Goal: Information Seeking & Learning: Learn about a topic

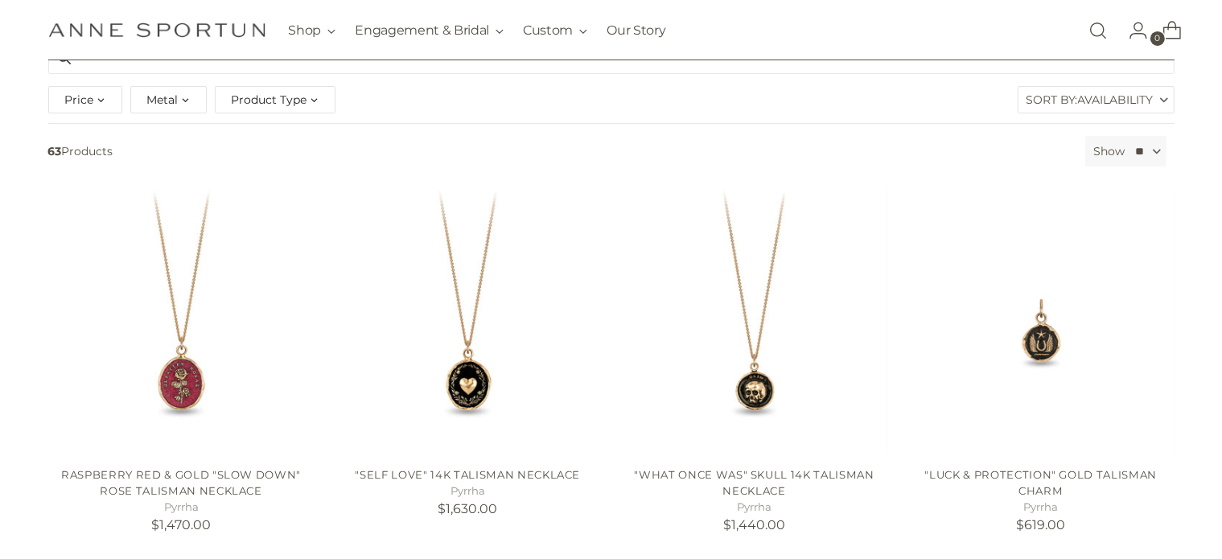
scroll to position [322, 0]
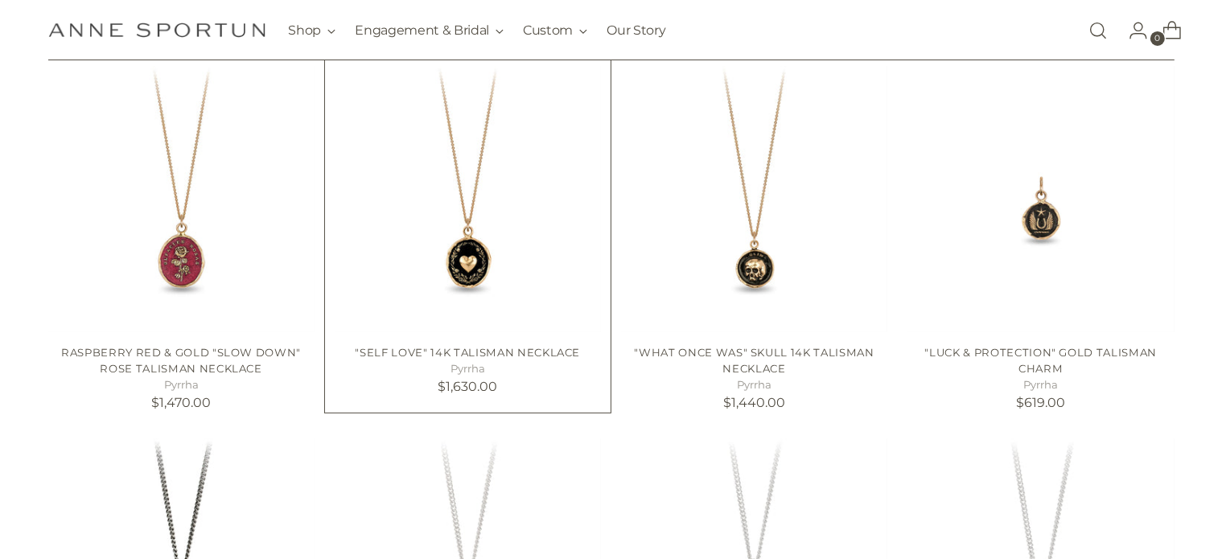
click at [0, 0] on img at bounding box center [0, 0] width 0 height 0
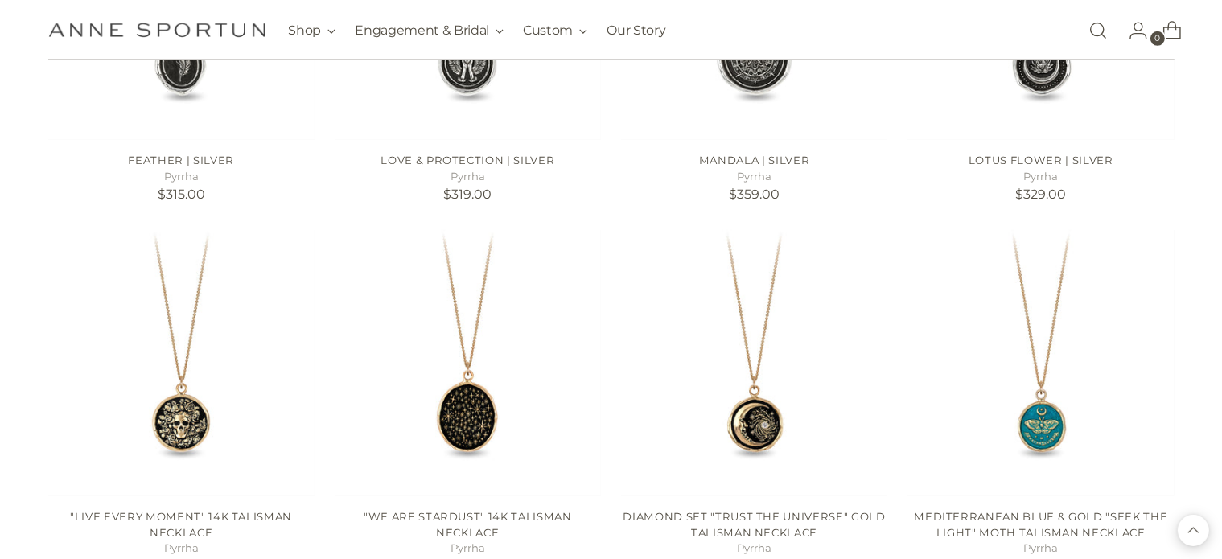
scroll to position [1367, 0]
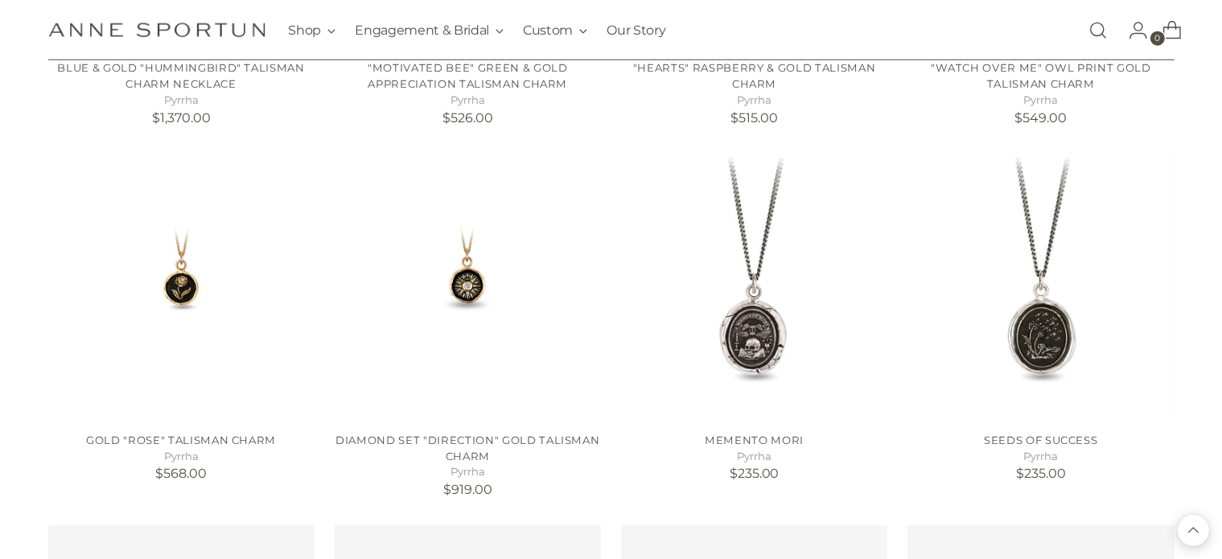
scroll to position [2172, 0]
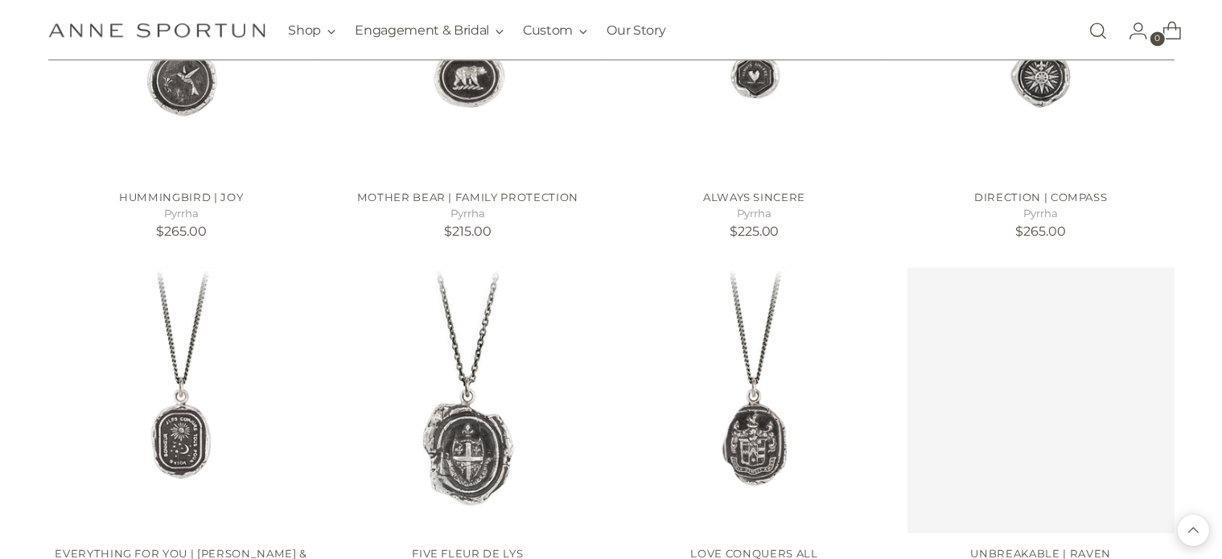
scroll to position [3781, 0]
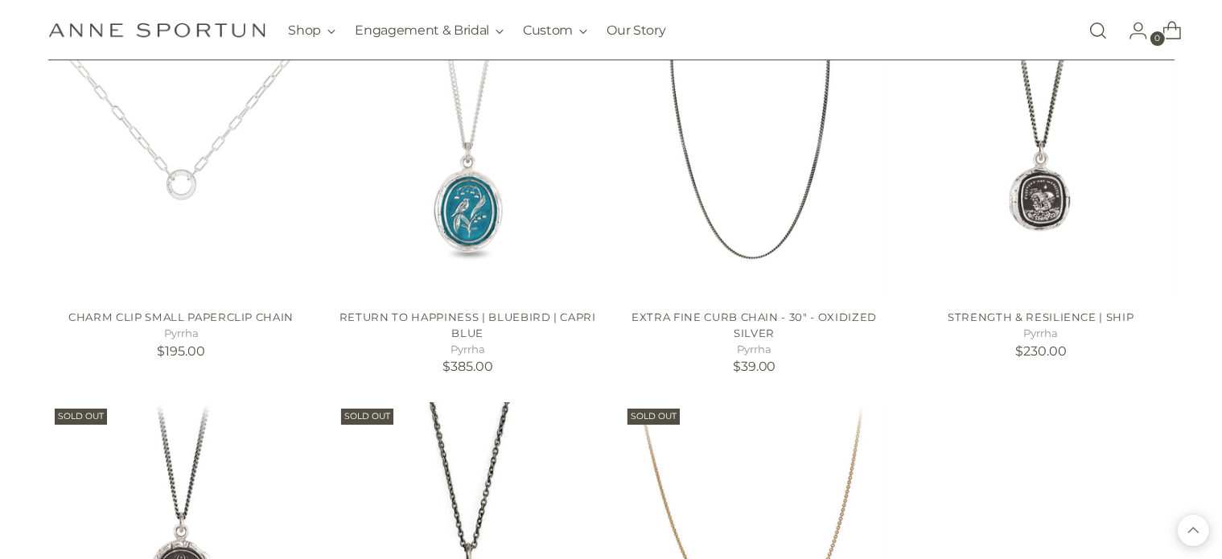
scroll to position [5148, 0]
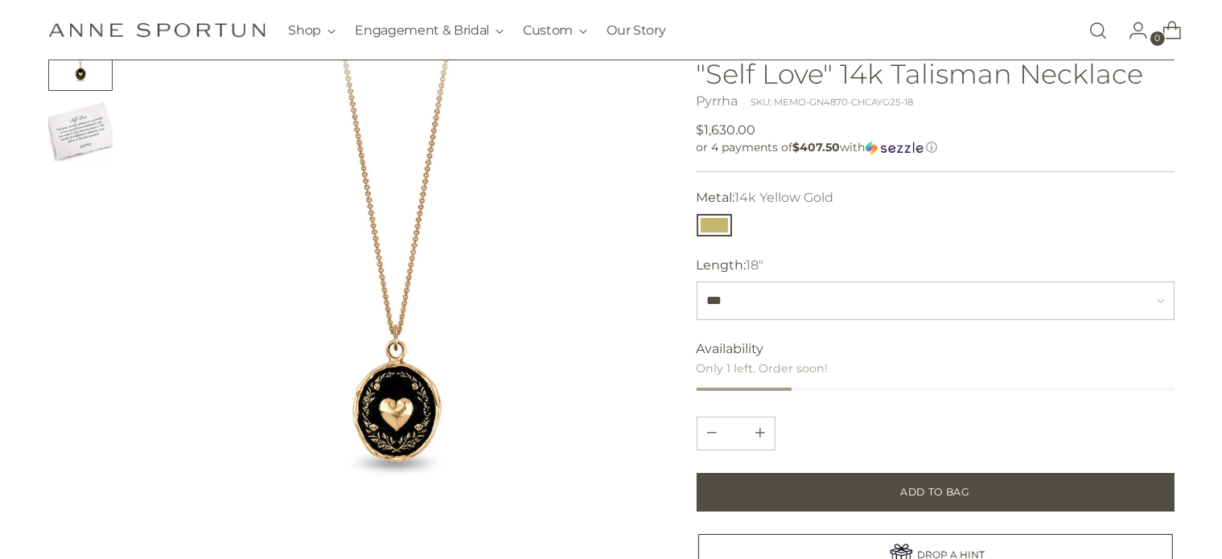
scroll to position [161, 0]
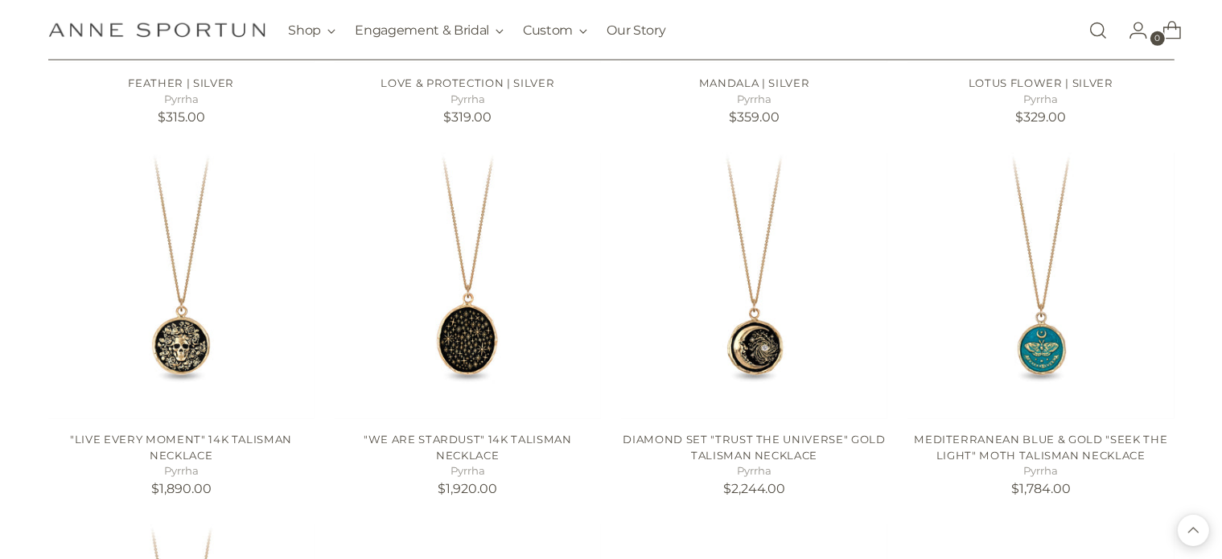
scroll to position [1606, 0]
